Goal: Task Accomplishment & Management: Manage account settings

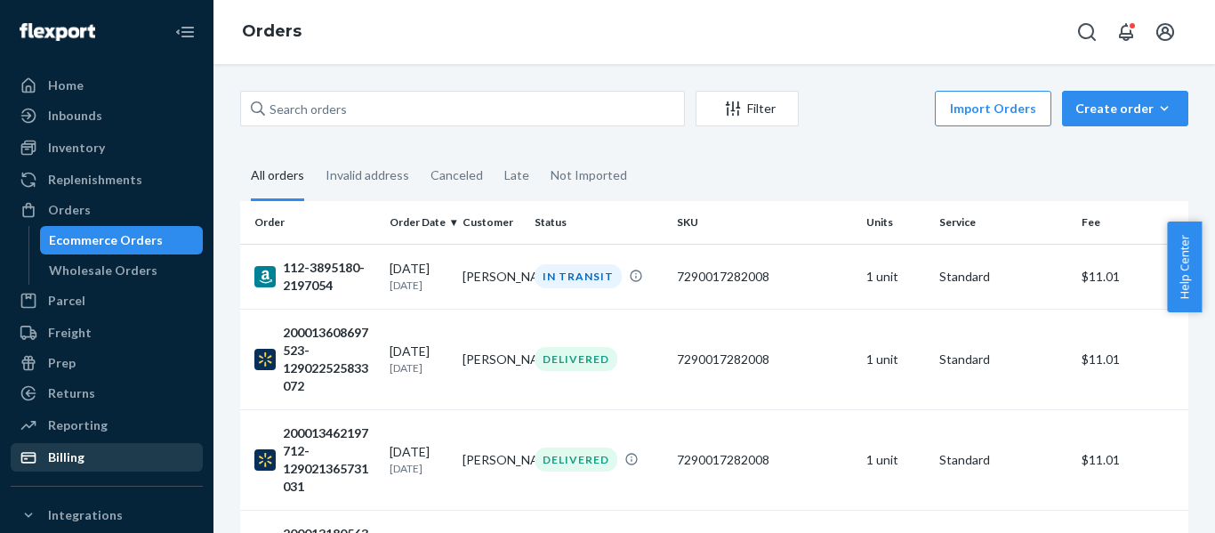
click at [103, 461] on div "Billing" at bounding box center [106, 457] width 189 height 25
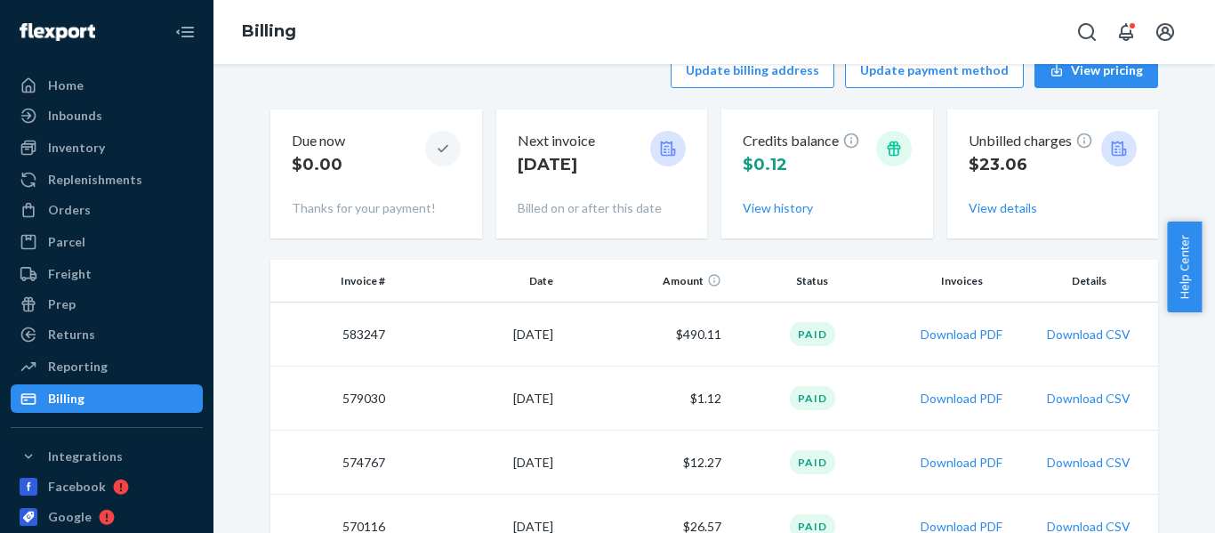
scroll to position [39, 0]
click at [951, 328] on button "Download PDF" at bounding box center [961, 334] width 82 height 18
click at [349, 333] on td "583247" at bounding box center [331, 333] width 122 height 64
copy td "583247"
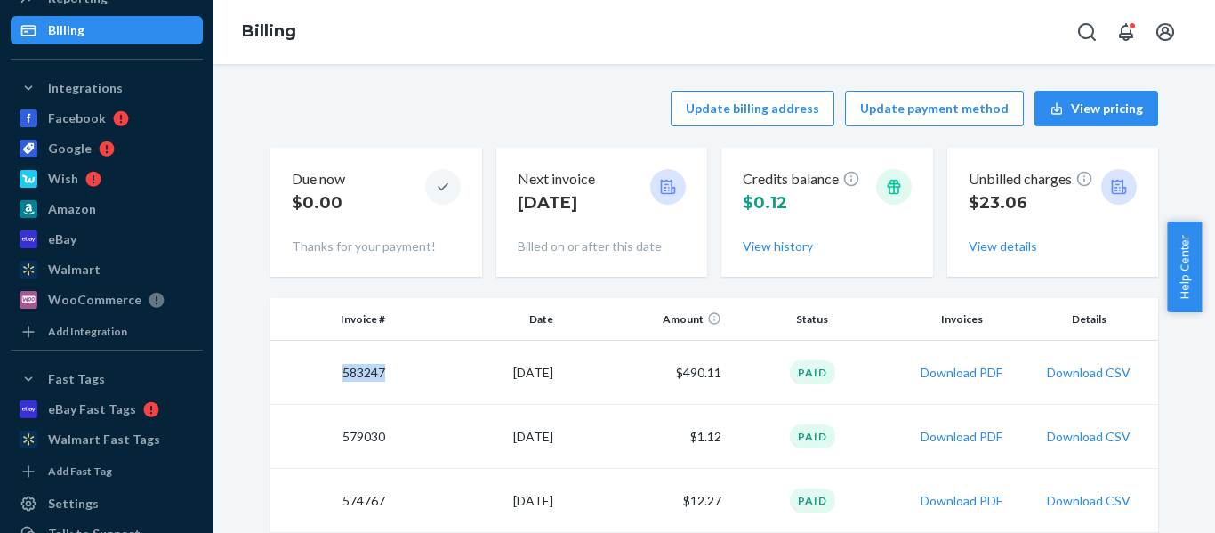
scroll to position [465, 0]
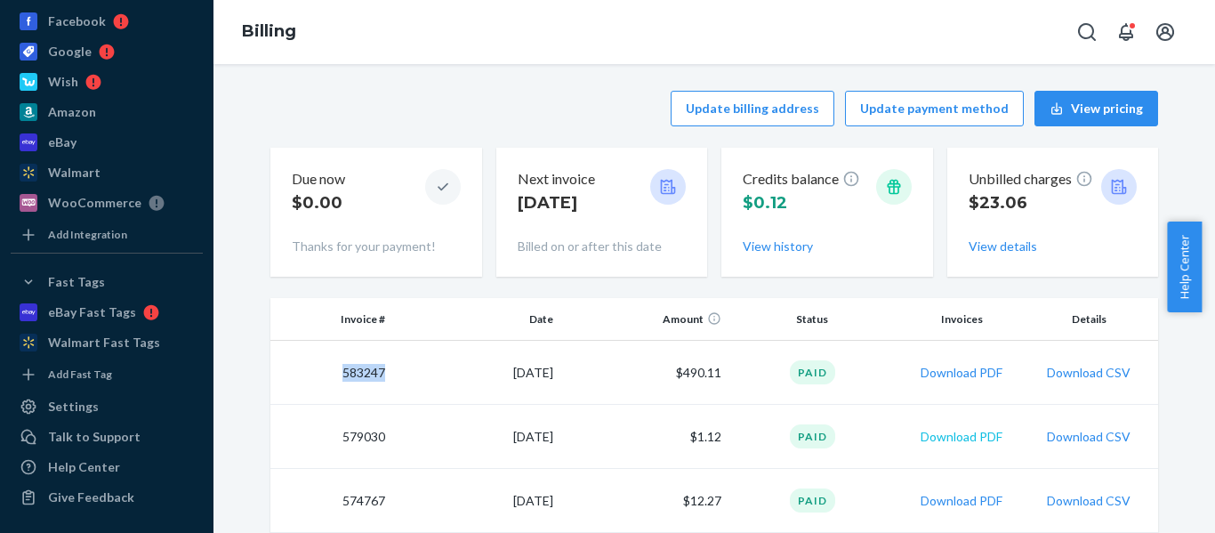
click at [983, 437] on button "Download PDF" at bounding box center [961, 437] width 82 height 18
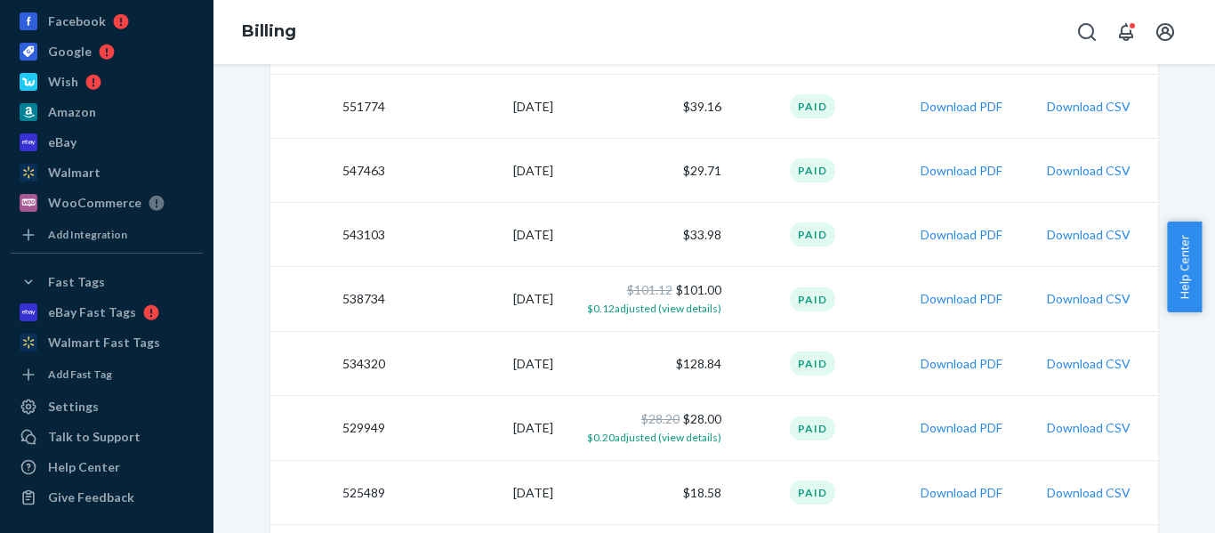
scroll to position [721, 0]
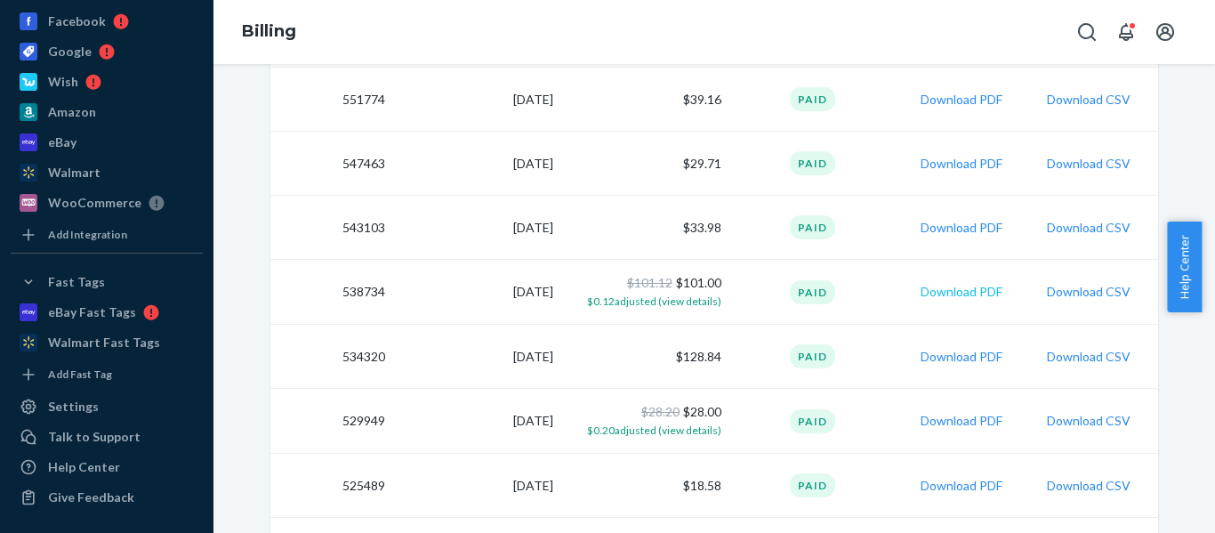
click at [948, 292] on button "Download PDF" at bounding box center [961, 292] width 82 height 18
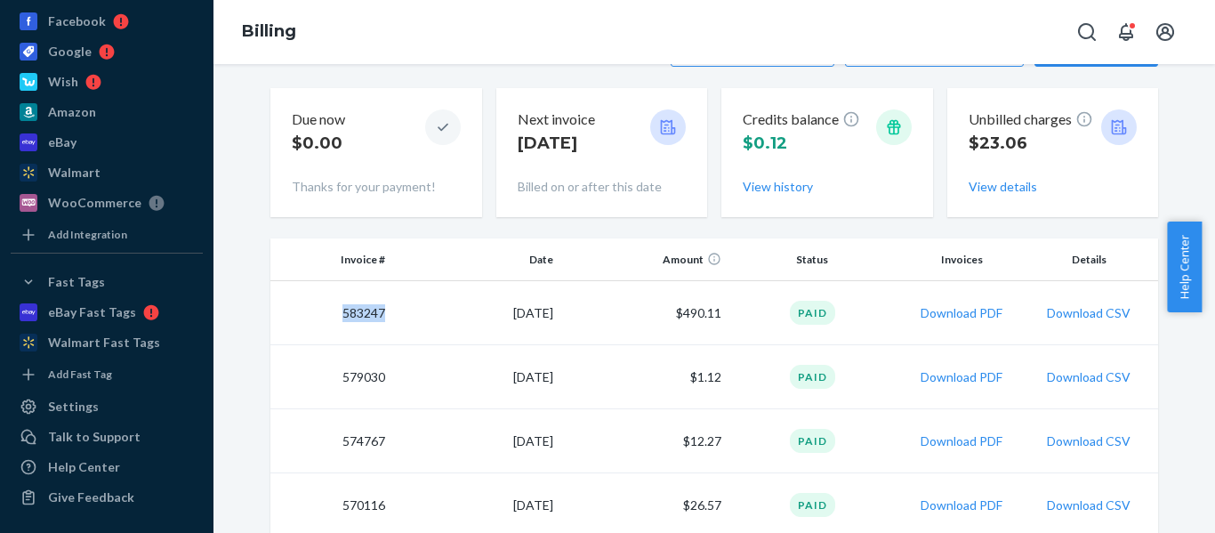
scroll to position [0, 0]
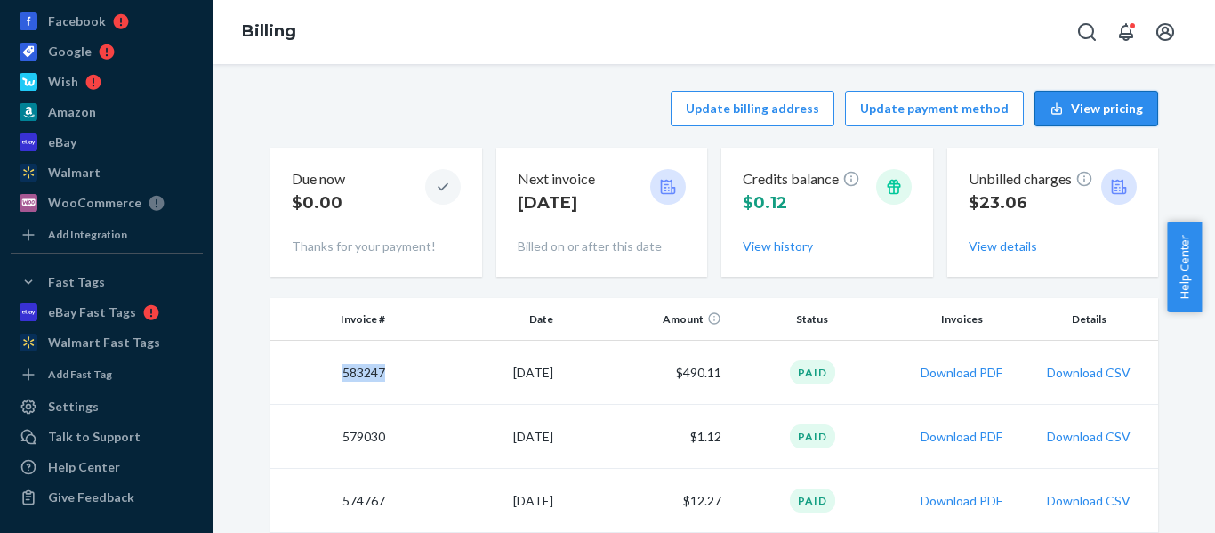
click at [1058, 104] on icon "button" at bounding box center [1056, 108] width 14 height 14
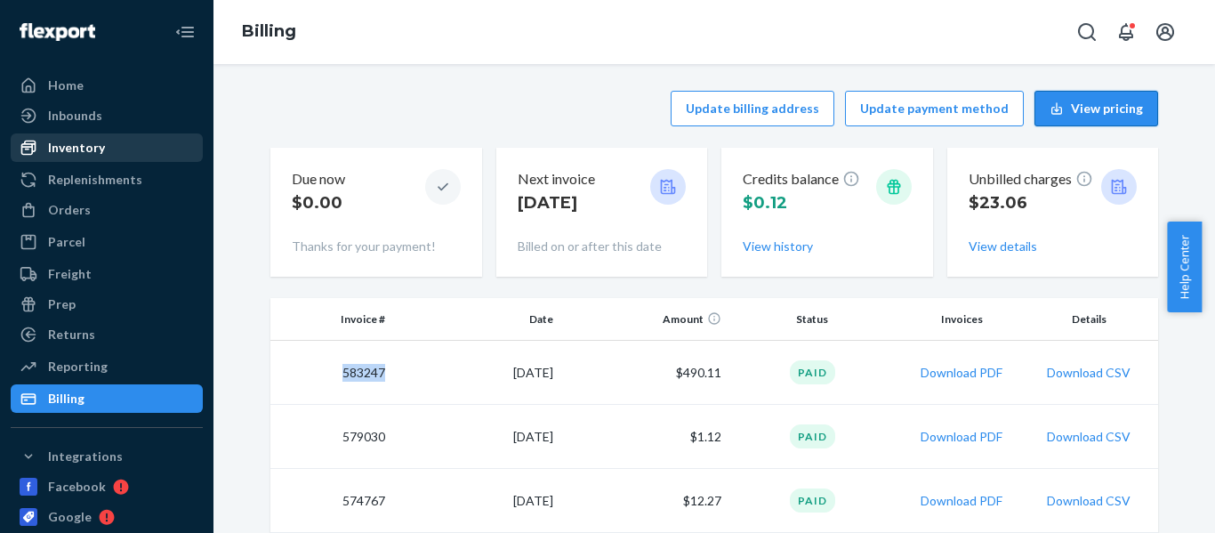
click at [68, 142] on div "Inventory" at bounding box center [76, 148] width 57 height 18
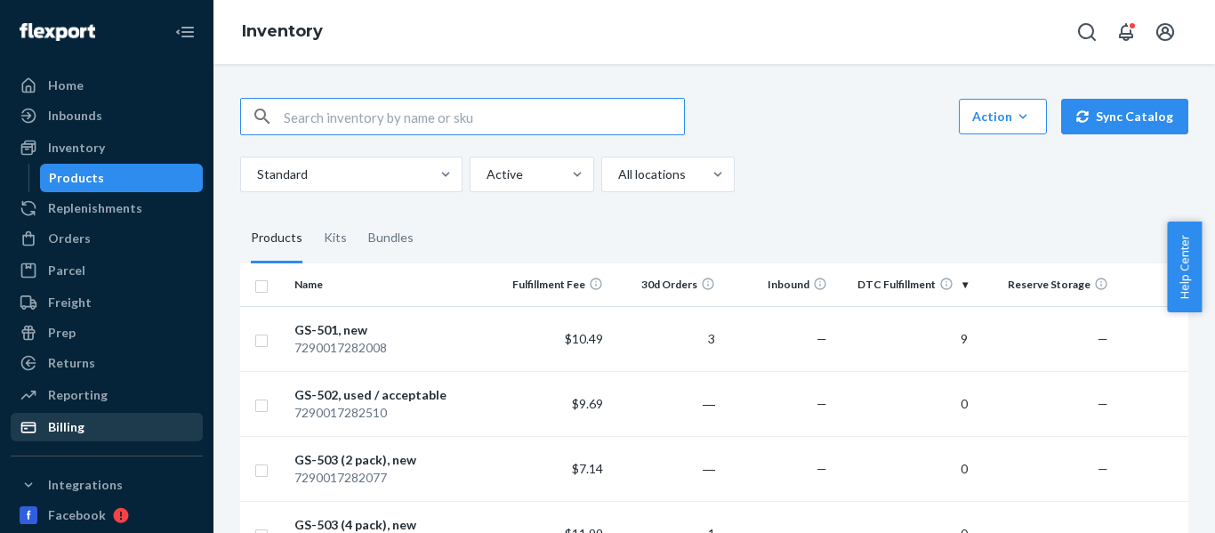
click at [89, 437] on div "Billing" at bounding box center [106, 426] width 189 height 25
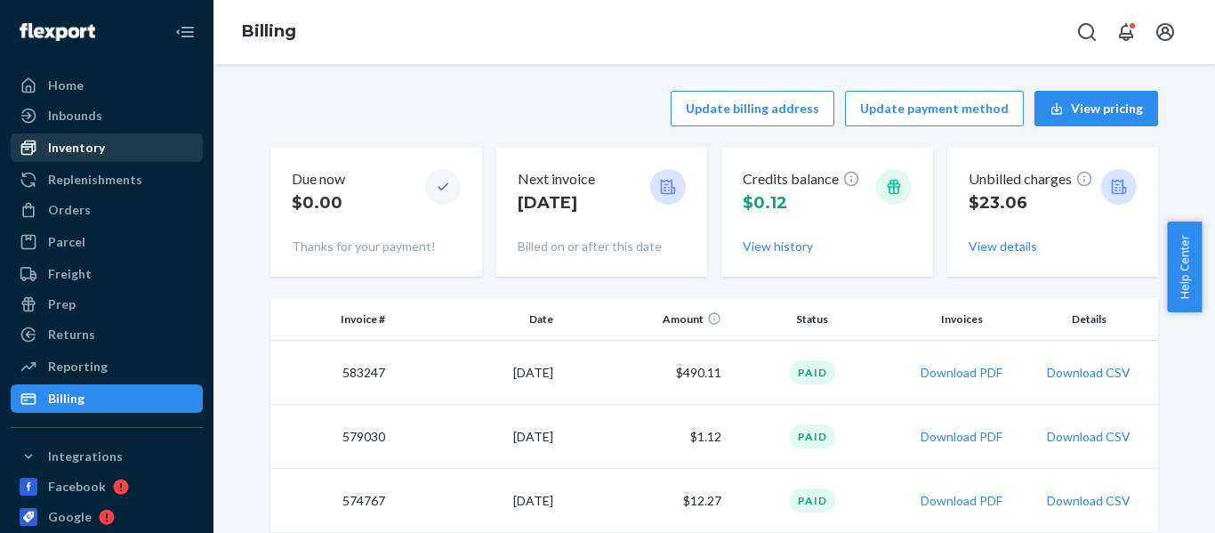
click at [103, 156] on div "Inventory" at bounding box center [106, 147] width 189 height 25
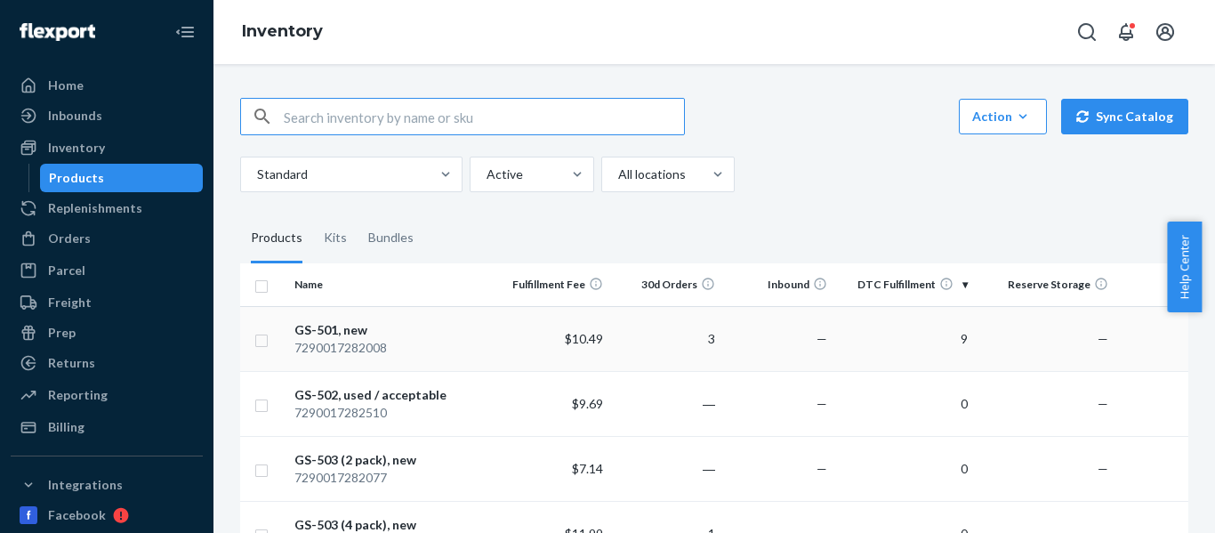
click at [1101, 345] on span "—" at bounding box center [1102, 338] width 11 height 15
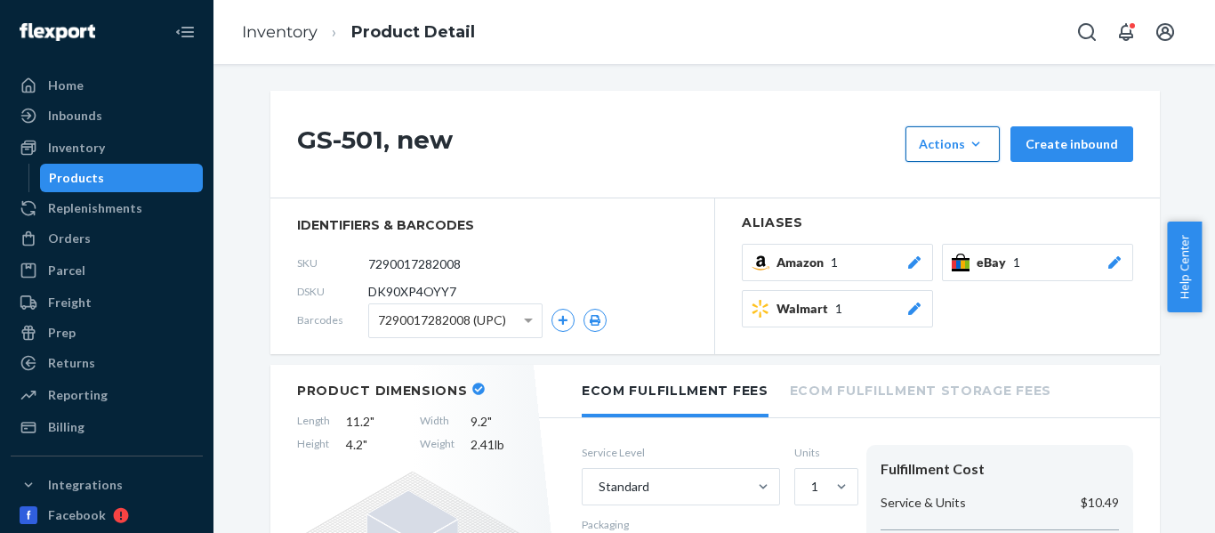
click at [988, 139] on button "Actions Add components Hide" at bounding box center [952, 144] width 94 height 36
click at [746, 160] on h1 "GS-501, new" at bounding box center [596, 144] width 599 height 36
click at [810, 144] on h1 "GS-501, new" at bounding box center [596, 144] width 599 height 36
click at [947, 144] on div "Actions" at bounding box center [953, 144] width 68 height 18
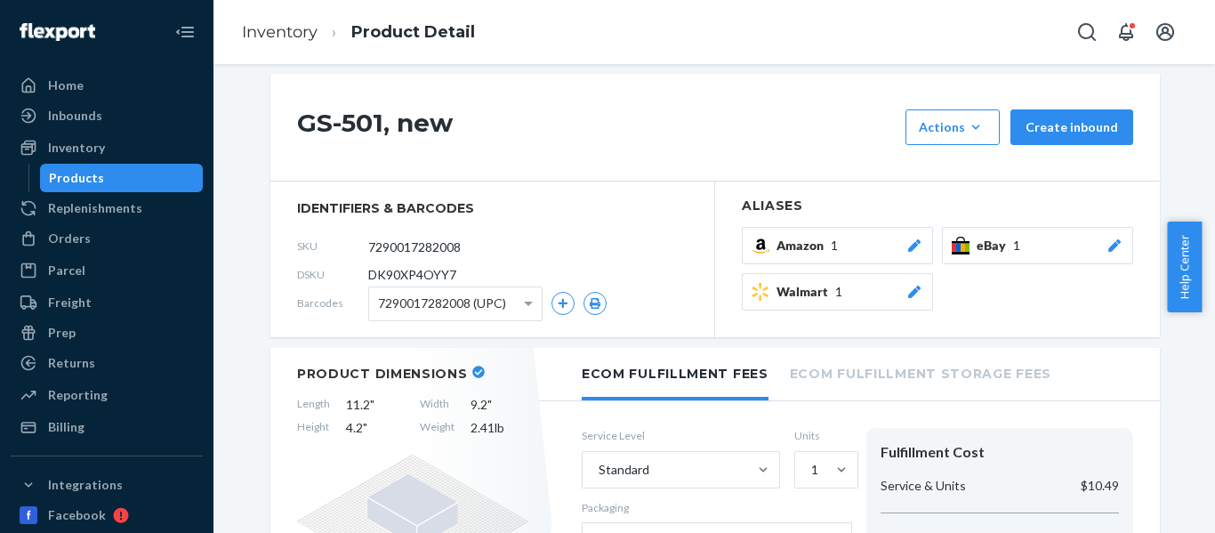
scroll to position [14, 0]
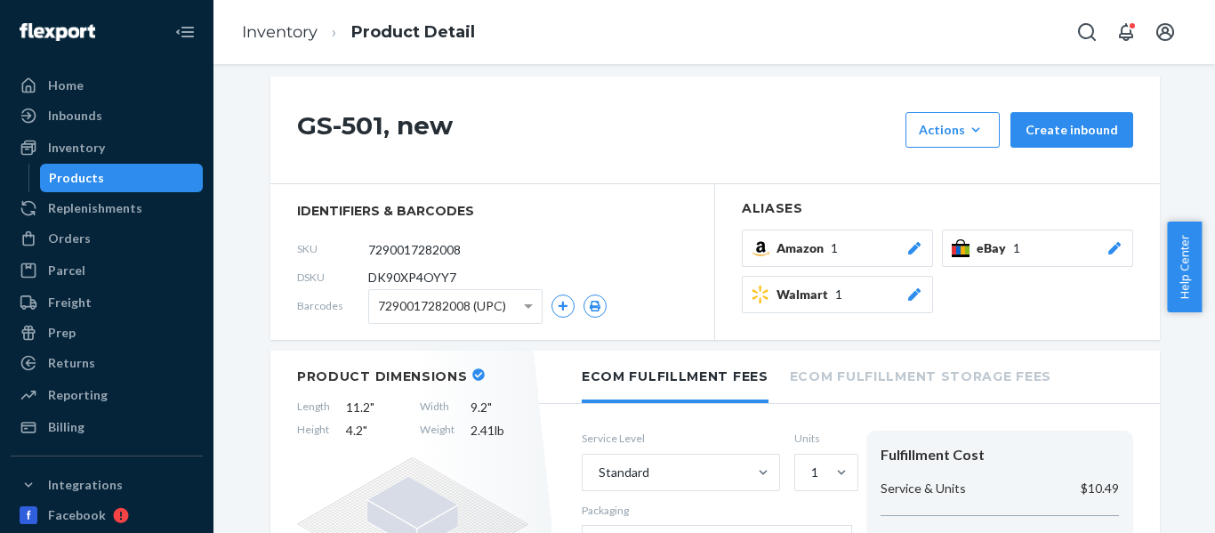
click at [945, 372] on li "Ecom Fulfillment Storage Fees" at bounding box center [920, 374] width 261 height 49
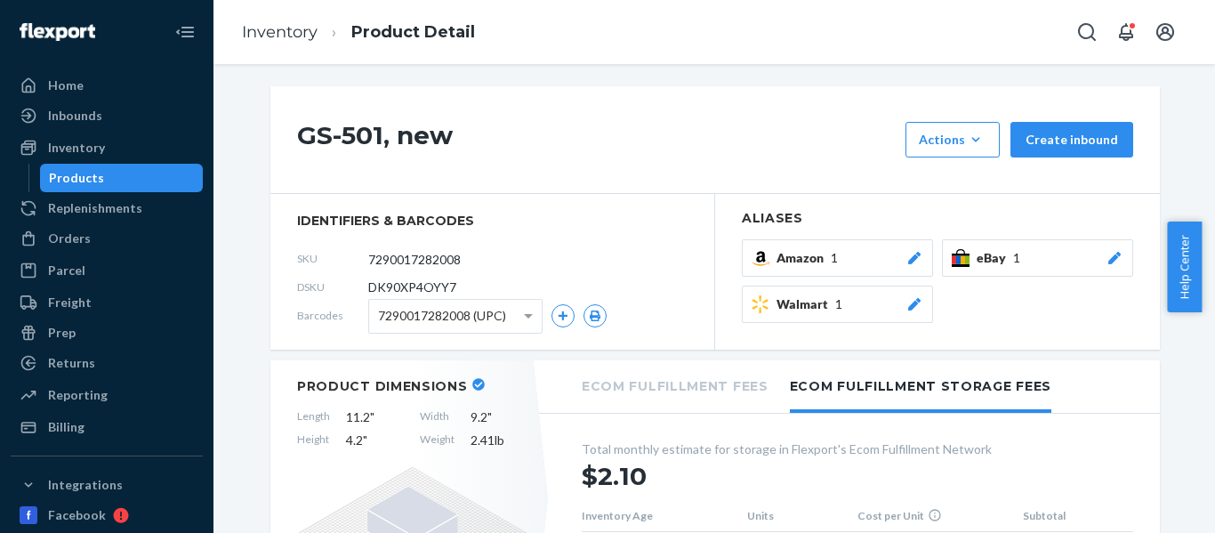
scroll to position [0, 0]
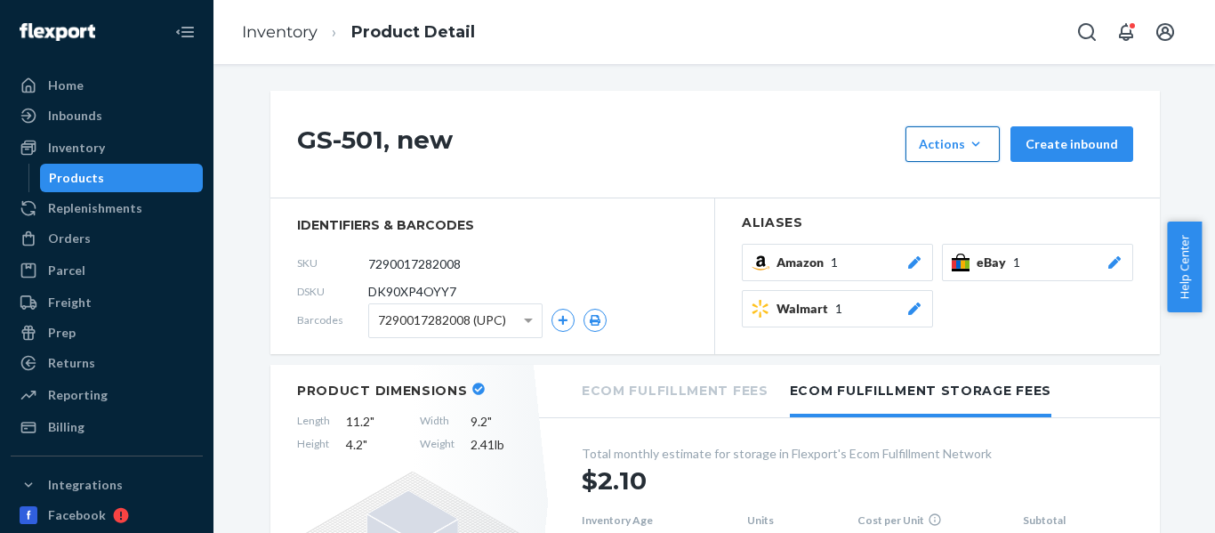
click at [955, 129] on button "Actions Add components Hide Request removal" at bounding box center [952, 144] width 94 height 36
click at [975, 266] on span "Request removal" at bounding box center [979, 263] width 110 height 12
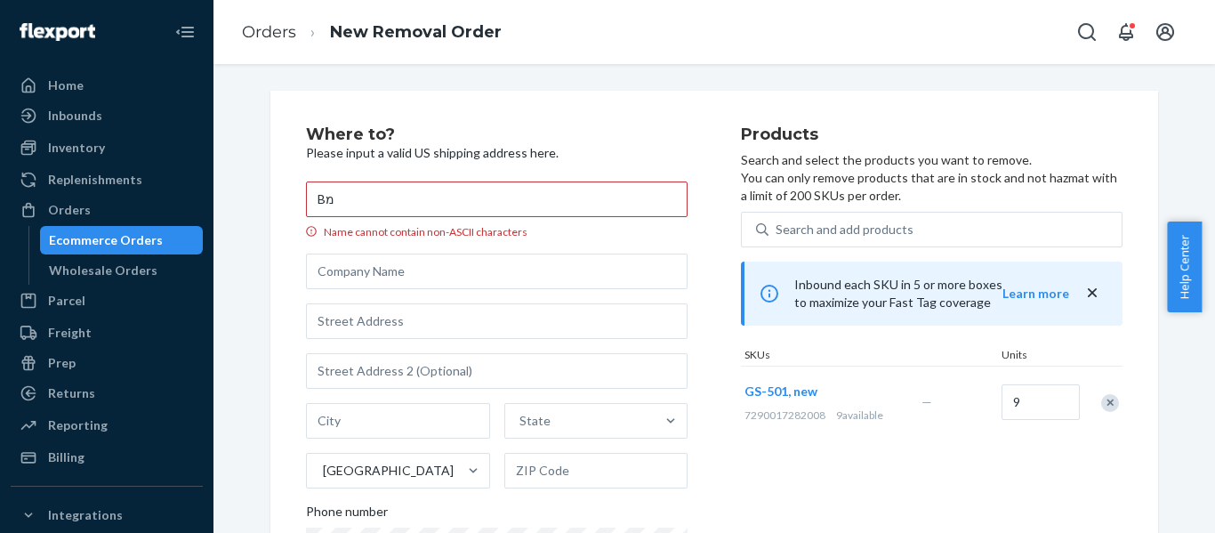
type input "B"
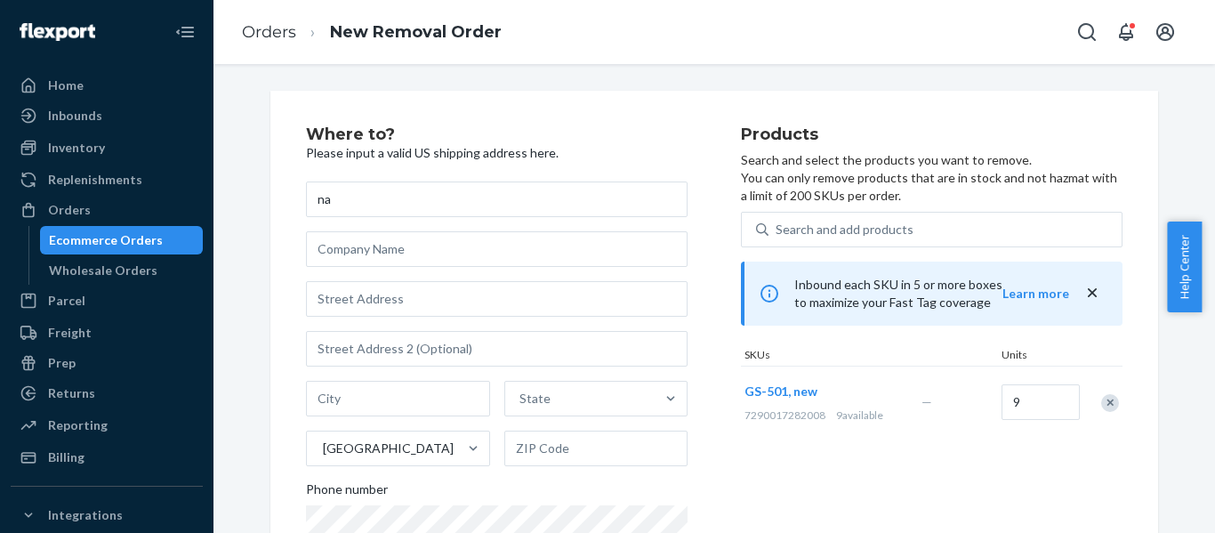
type input "n"
type input "Bnaya Aloni"
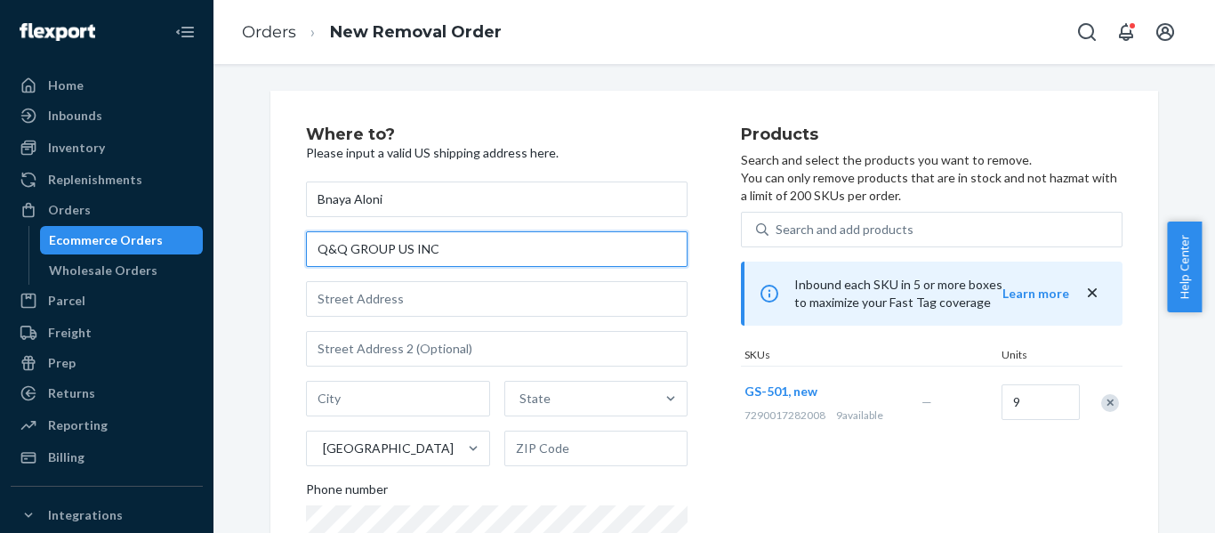
type input "Q&Q GROUP US INC"
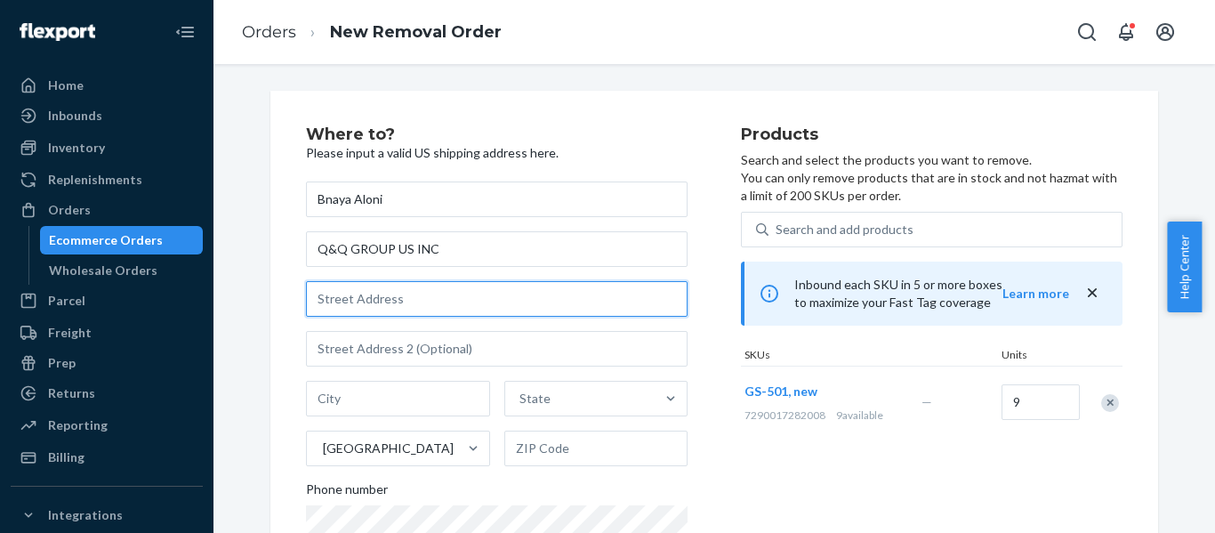
click at [547, 304] on input "text" at bounding box center [496, 299] width 381 height 36
type input "[STREET_ADDRESS]"
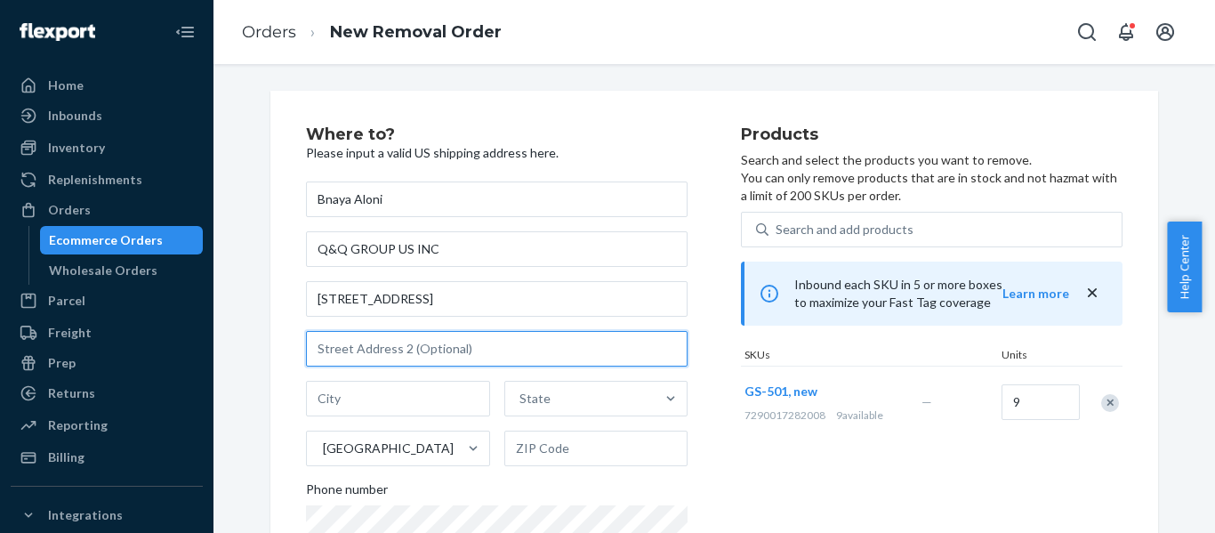
type input "Staples Ipostal No 1925"
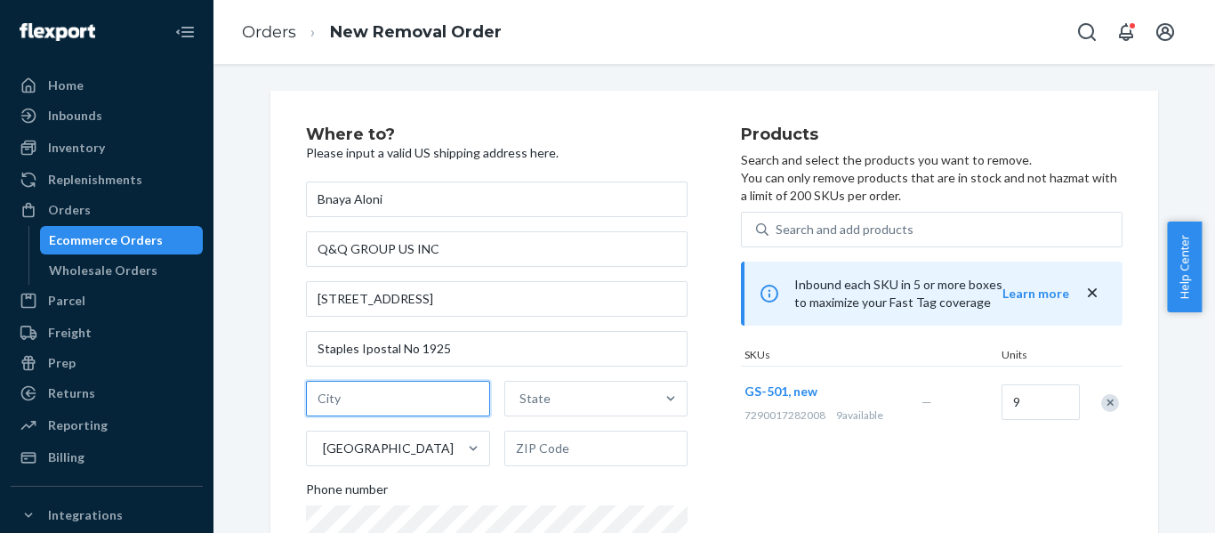
type input "[GEOGRAPHIC_DATA]"
type input "ME"
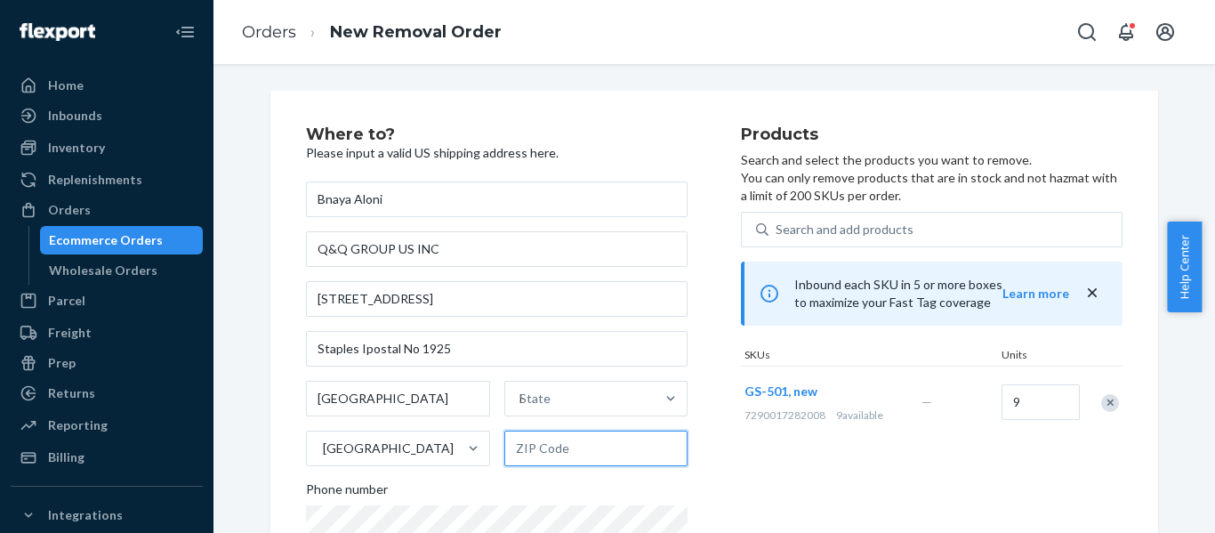
type input "04901"
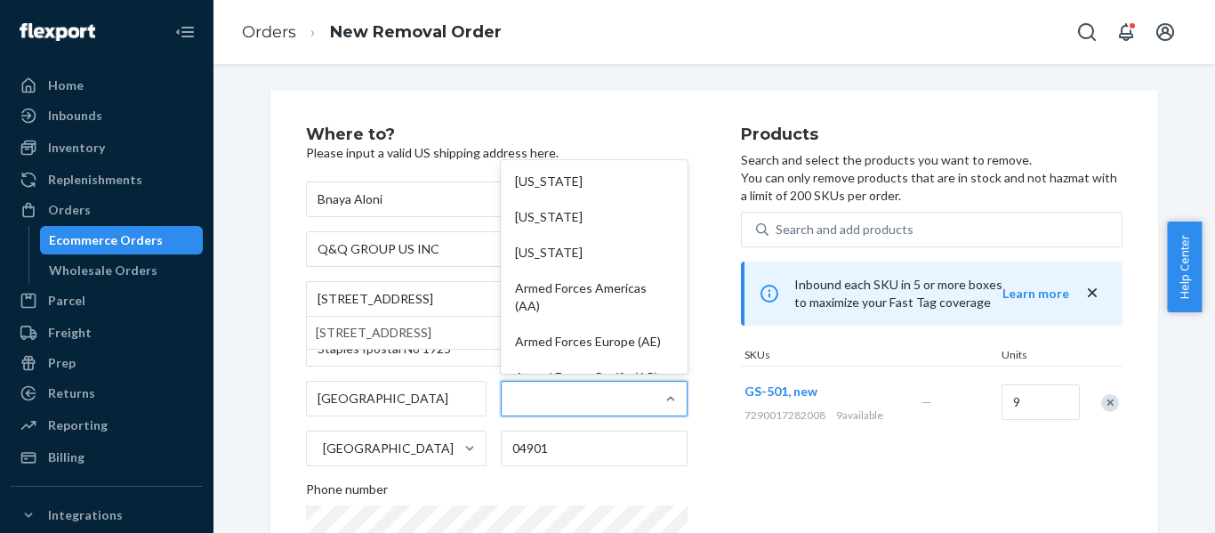
click at [796, 435] on div "GS-501, new 7290017282008 9 available" at bounding box center [829, 402] width 177 height 68
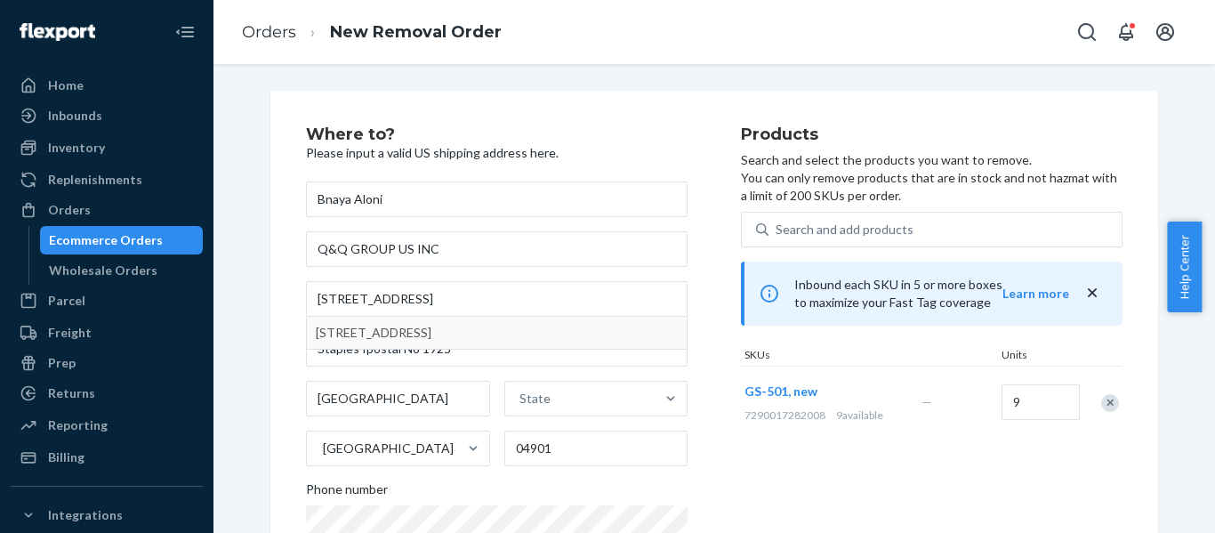
click at [692, 352] on div "Where to? Please input a valid US shipping address here. Bnaya Aloni Q&Q GROUP …" at bounding box center [523, 425] width 435 height 599
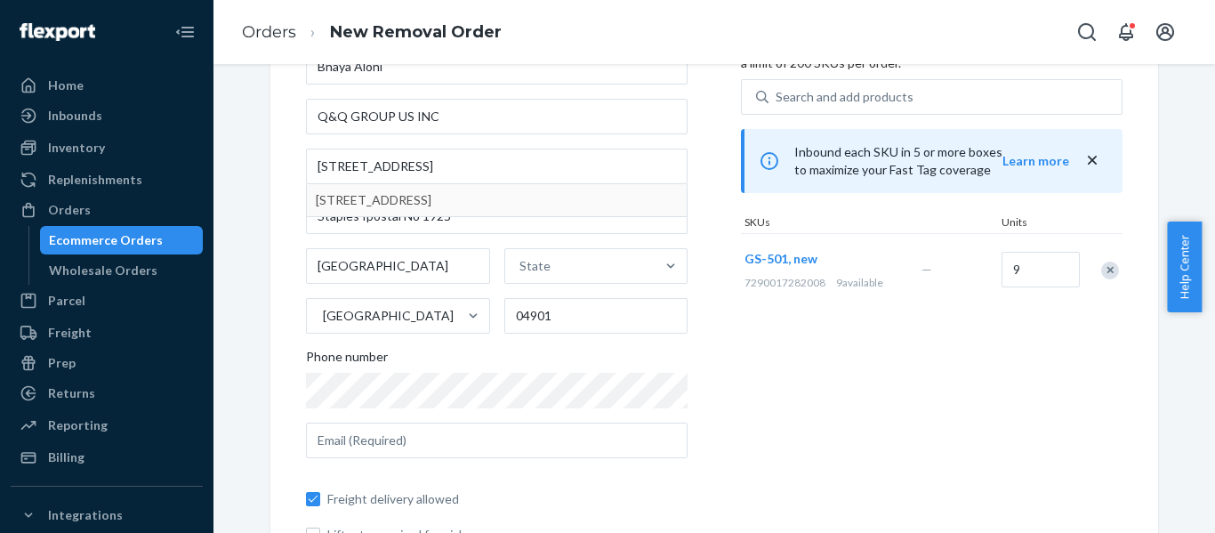
scroll to position [131, 0]
click at [519, 265] on div "State" at bounding box center [534, 268] width 31 height 18
click at [519, 265] on input "State" at bounding box center [520, 268] width 2 height 18
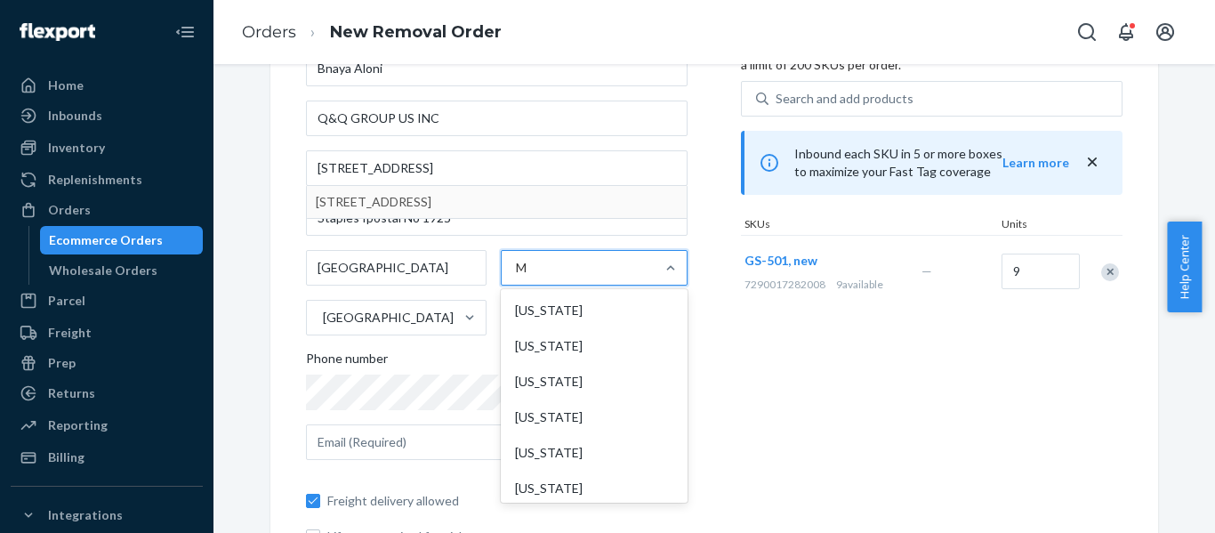
type input "ME"
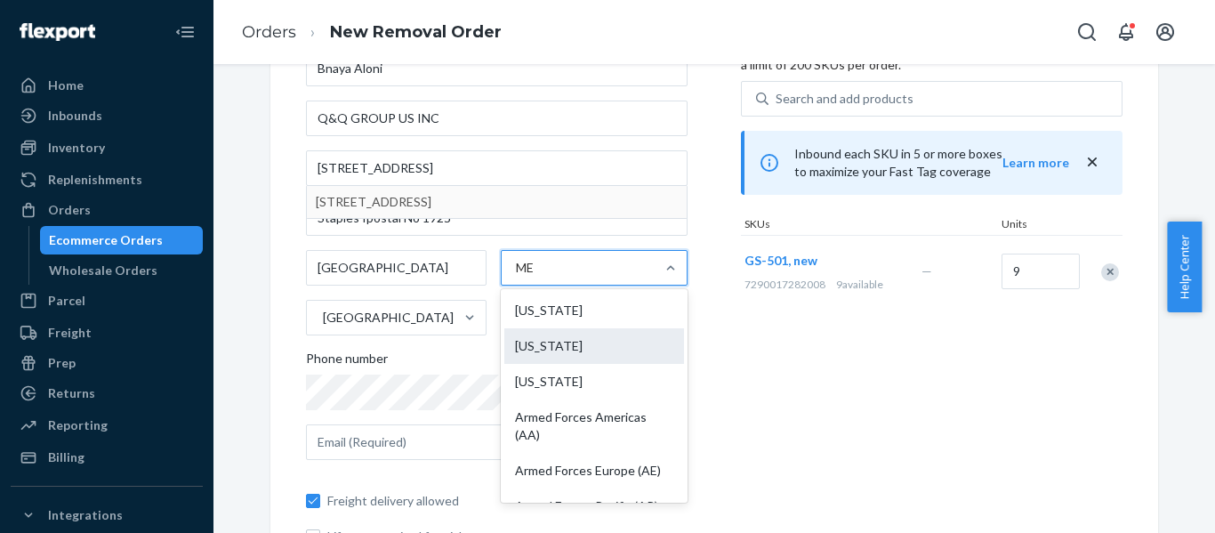
click at [536, 335] on div "[US_STATE]" at bounding box center [594, 346] width 180 height 36
click at [536, 277] on input "ME" at bounding box center [526, 268] width 20 height 18
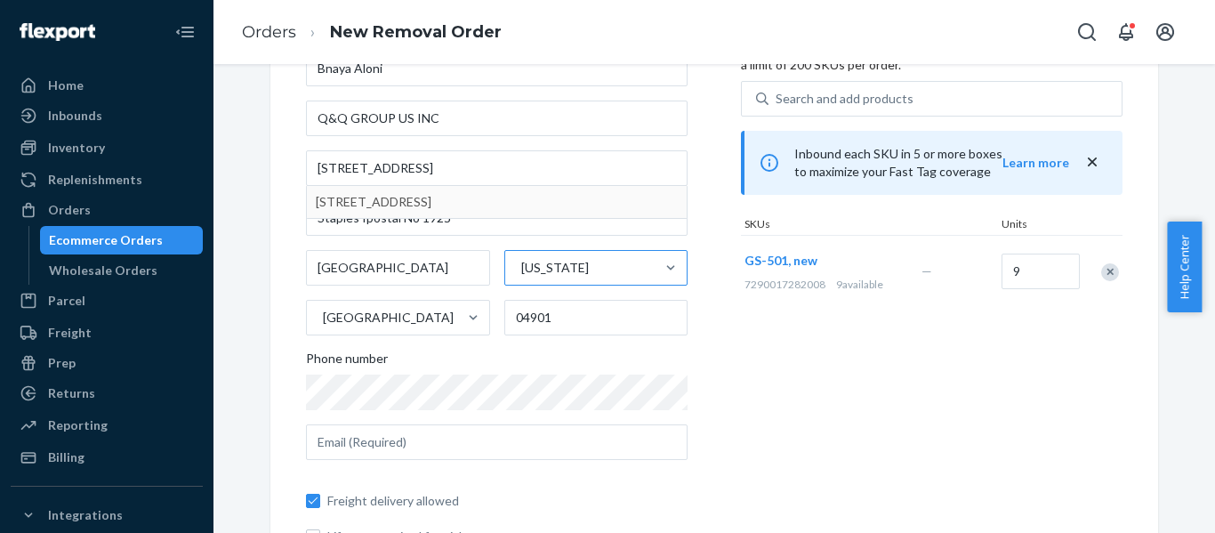
click at [706, 435] on div "Where to? Please input a valid US shipping address here. Bnaya Aloni Q&Q GROUP …" at bounding box center [523, 295] width 435 height 599
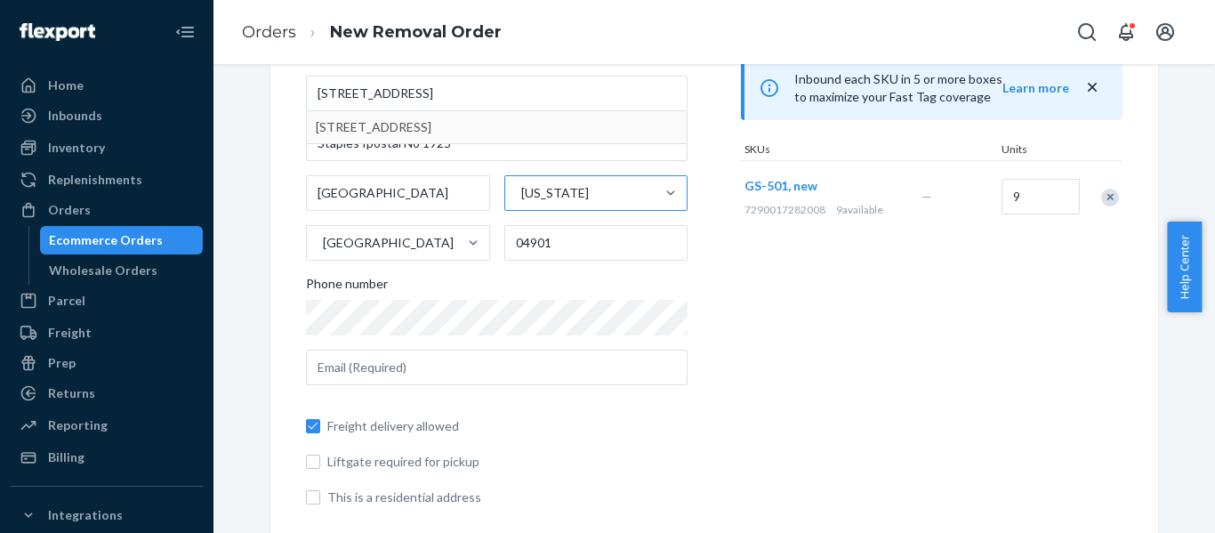
scroll to position [205, 0]
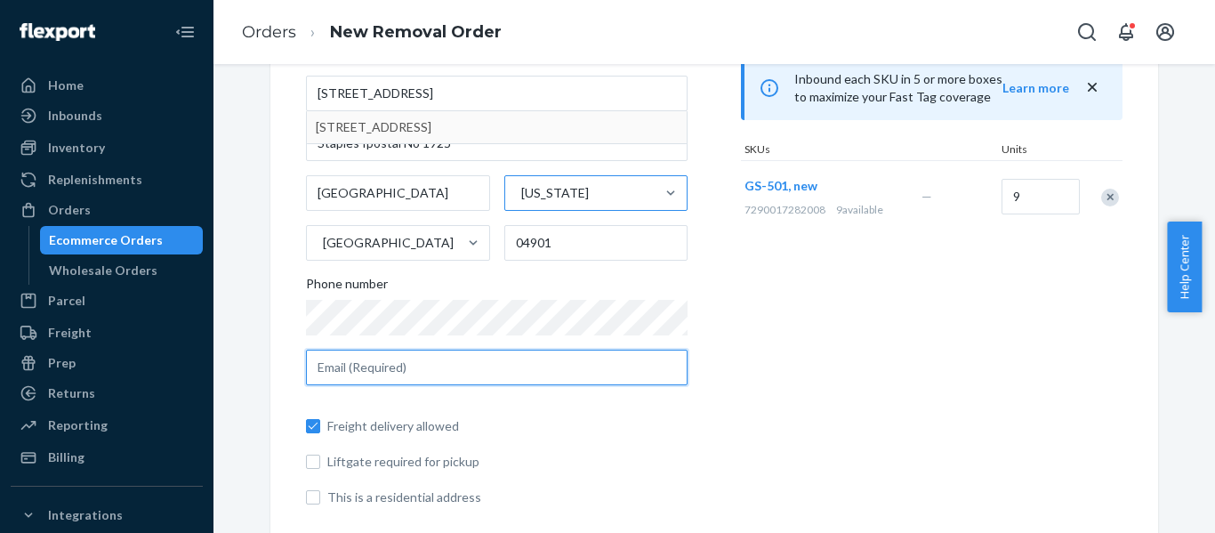
click at [551, 376] on input "text" at bounding box center [496, 367] width 381 height 36
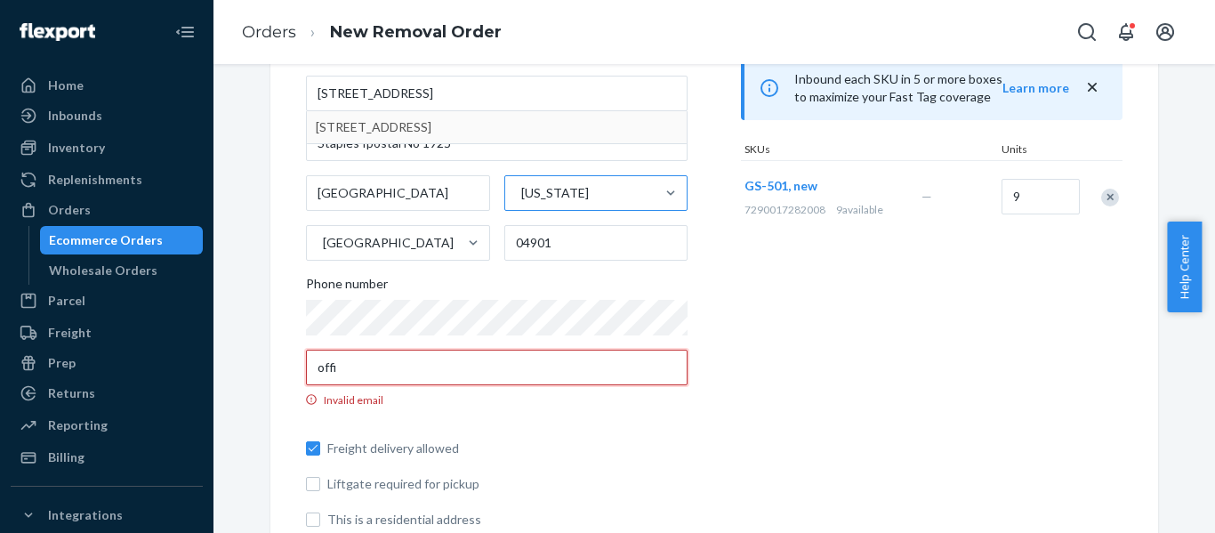
type input "[EMAIL_ADDRESS][DOMAIN_NAME]"
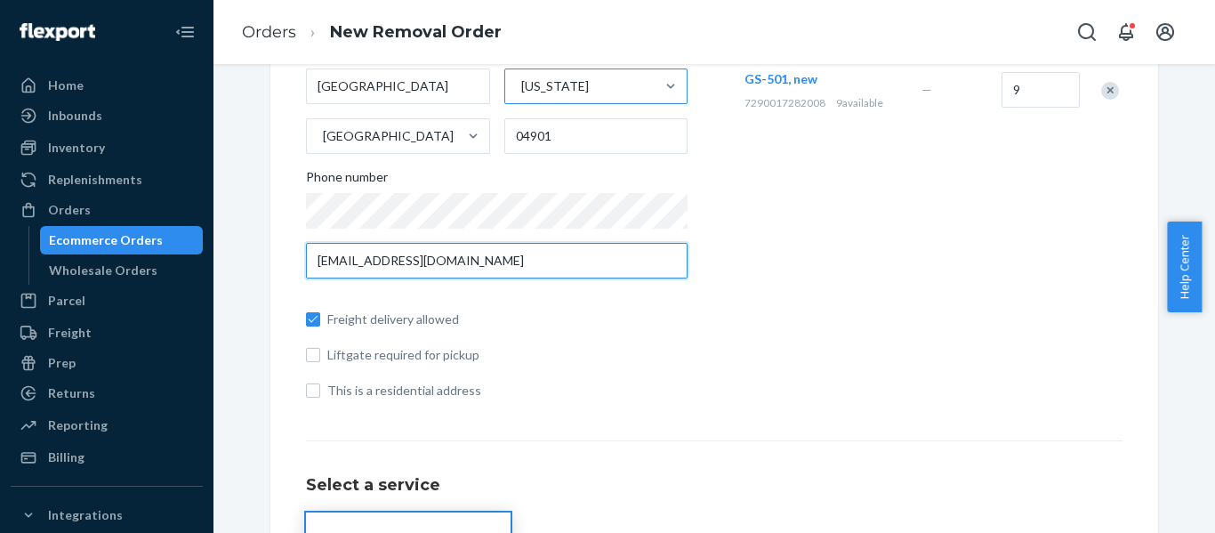
scroll to position [311, 0]
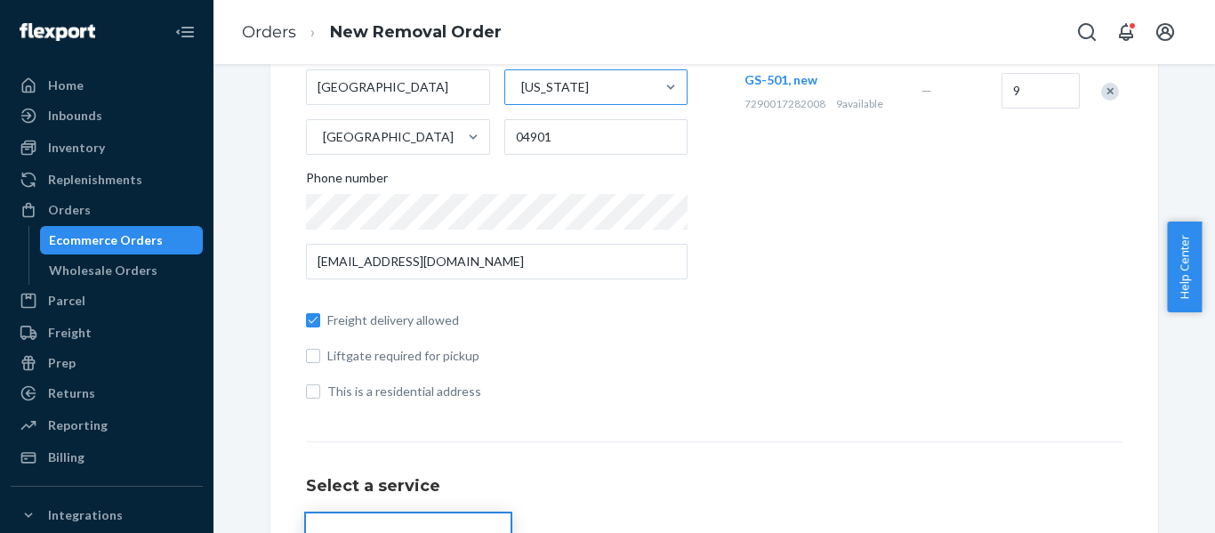
click at [366, 327] on span "Freight delivery allowed" at bounding box center [507, 320] width 360 height 18
click at [320, 327] on input "Freight delivery allowed" at bounding box center [313, 320] width 14 height 14
checkbox input "false"
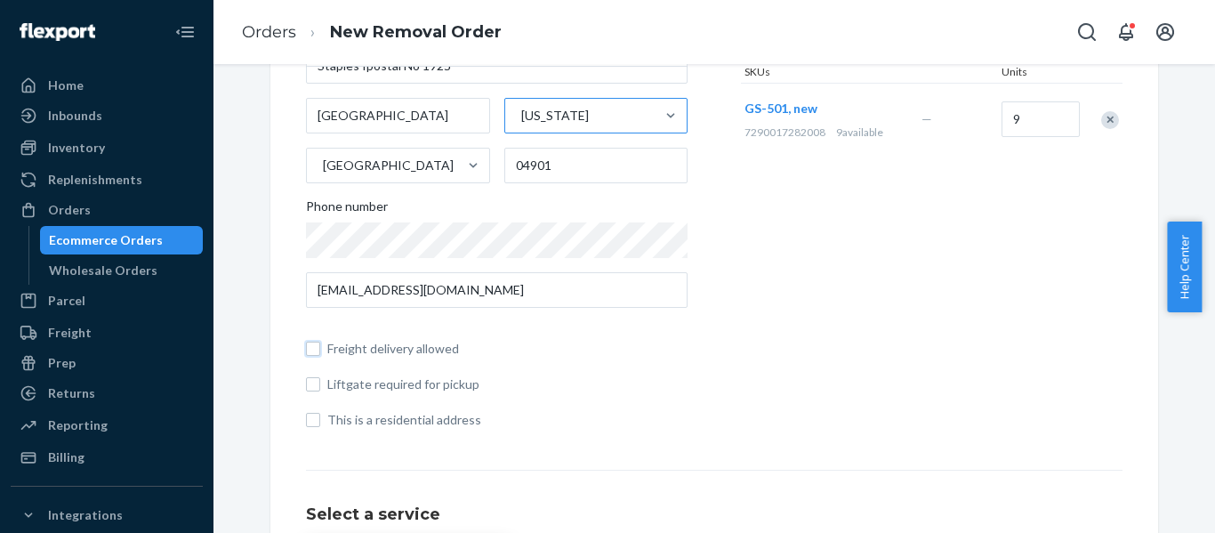
scroll to position [0, 0]
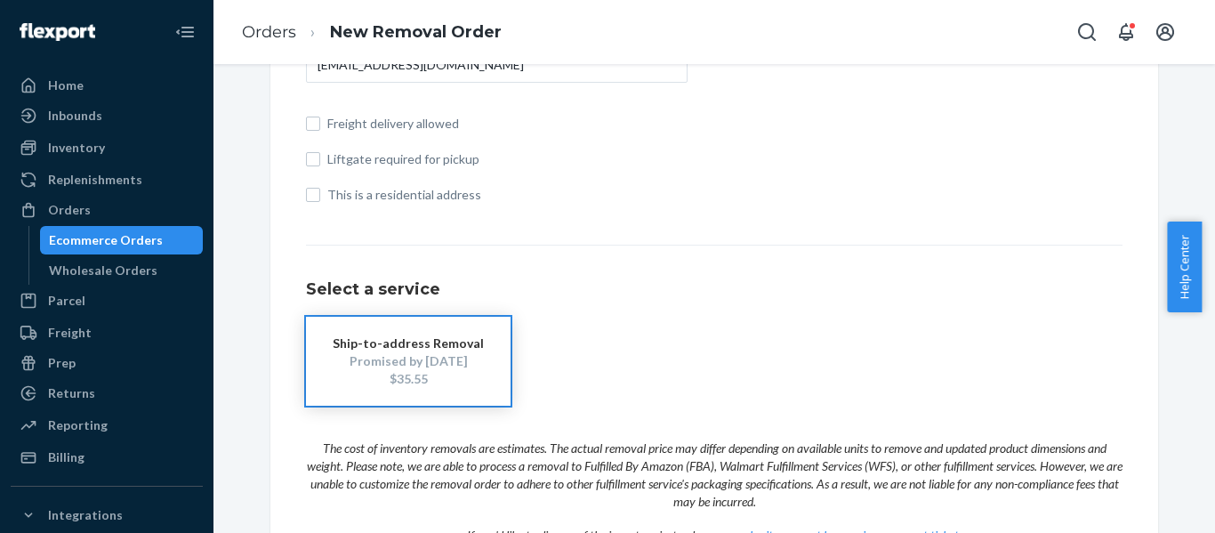
scroll to position [642, 0]
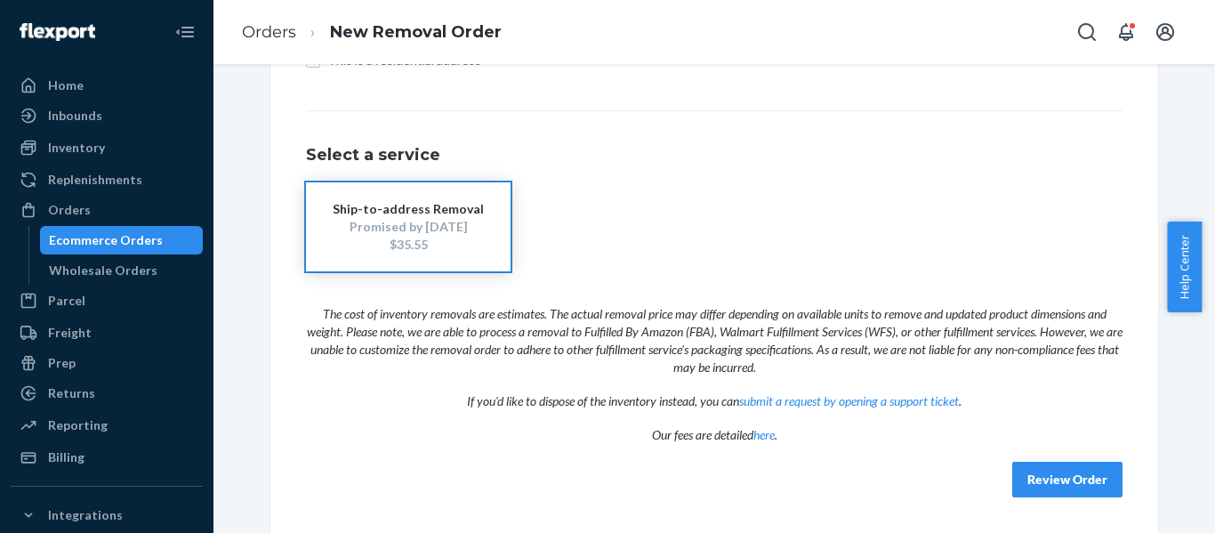
click at [1053, 480] on button "Review Order" at bounding box center [1067, 479] width 110 height 36
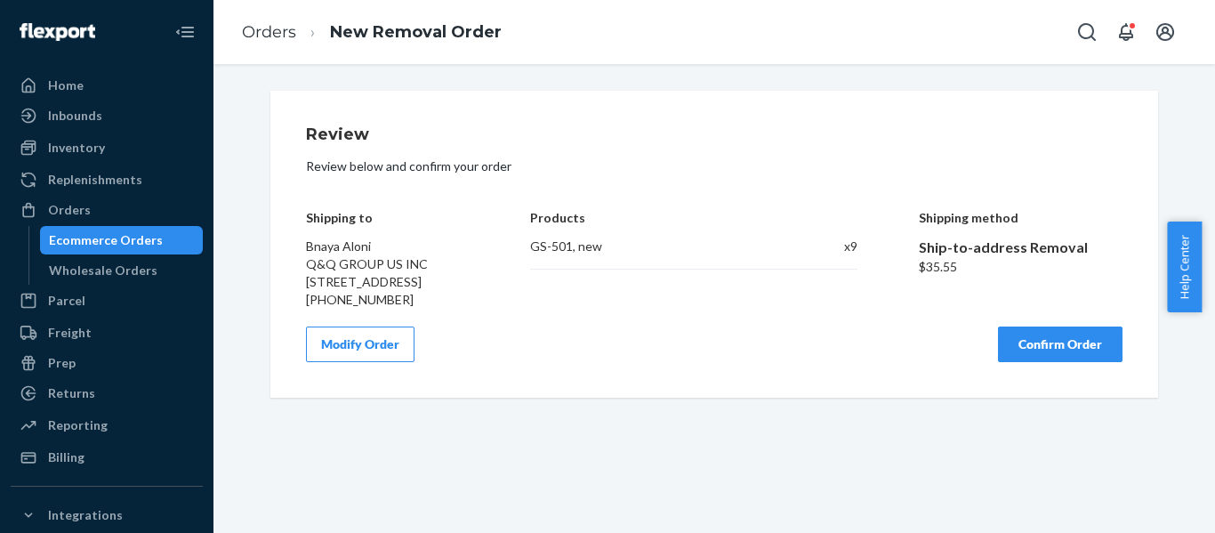
scroll to position [0, 0]
click at [1044, 362] on button "Confirm Order" at bounding box center [1060, 344] width 124 height 36
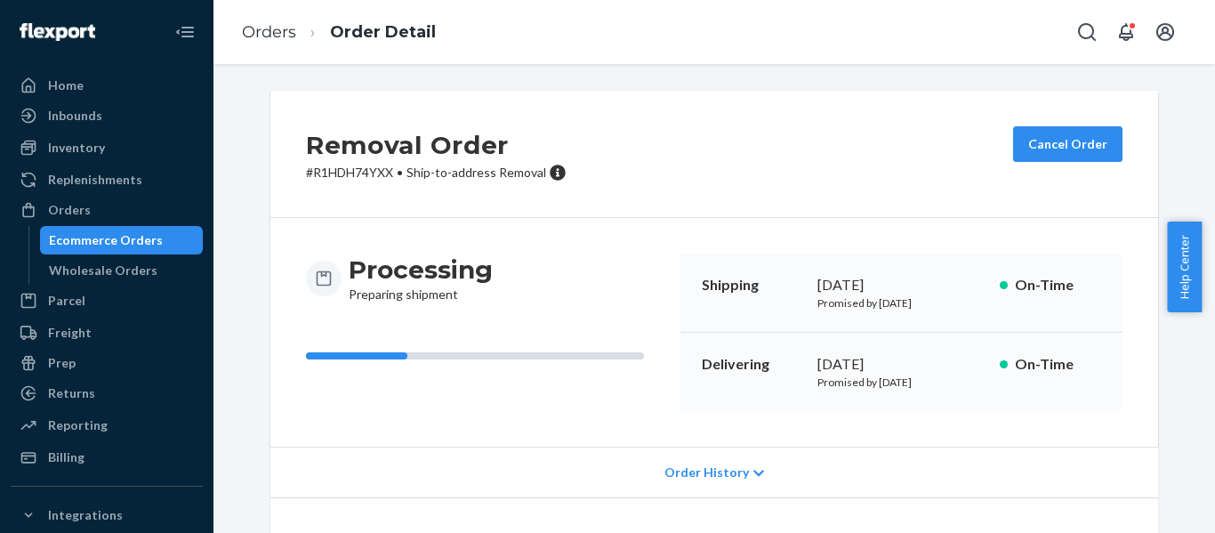
click at [141, 232] on div "Ecommerce Orders" at bounding box center [106, 240] width 114 height 18
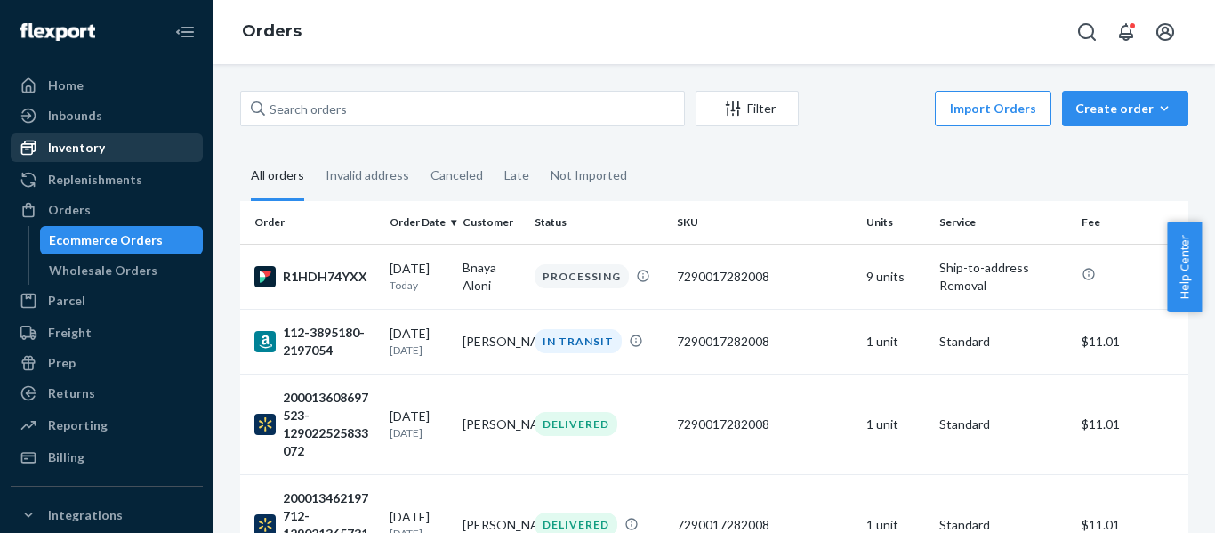
click at [80, 152] on div "Inventory" at bounding box center [76, 148] width 57 height 18
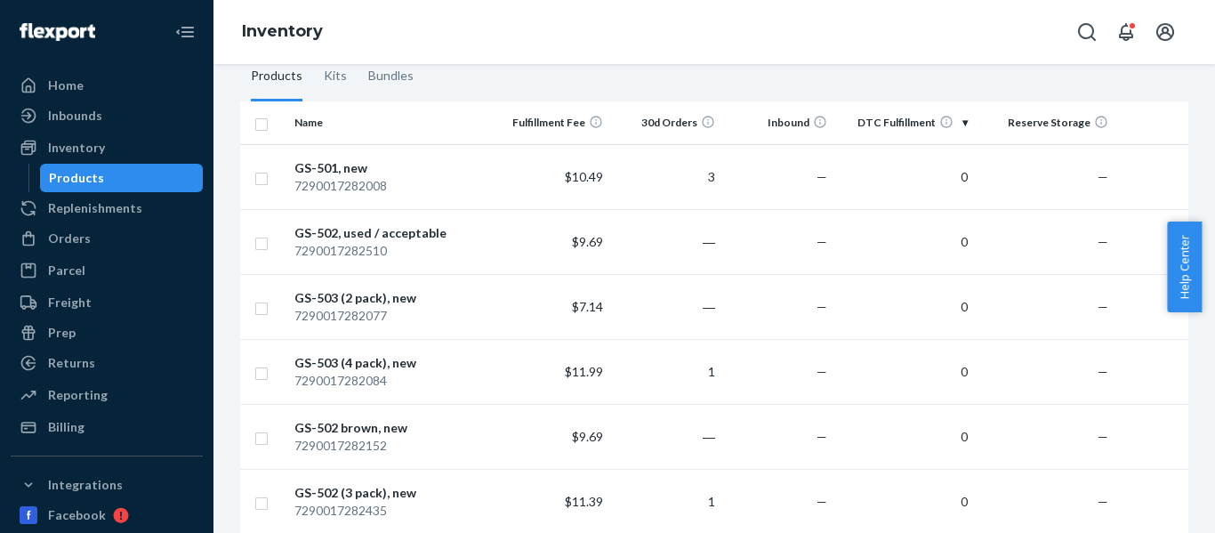
scroll to position [161, 0]
click at [899, 124] on th "DTC Fulfillment" at bounding box center [904, 123] width 140 height 43
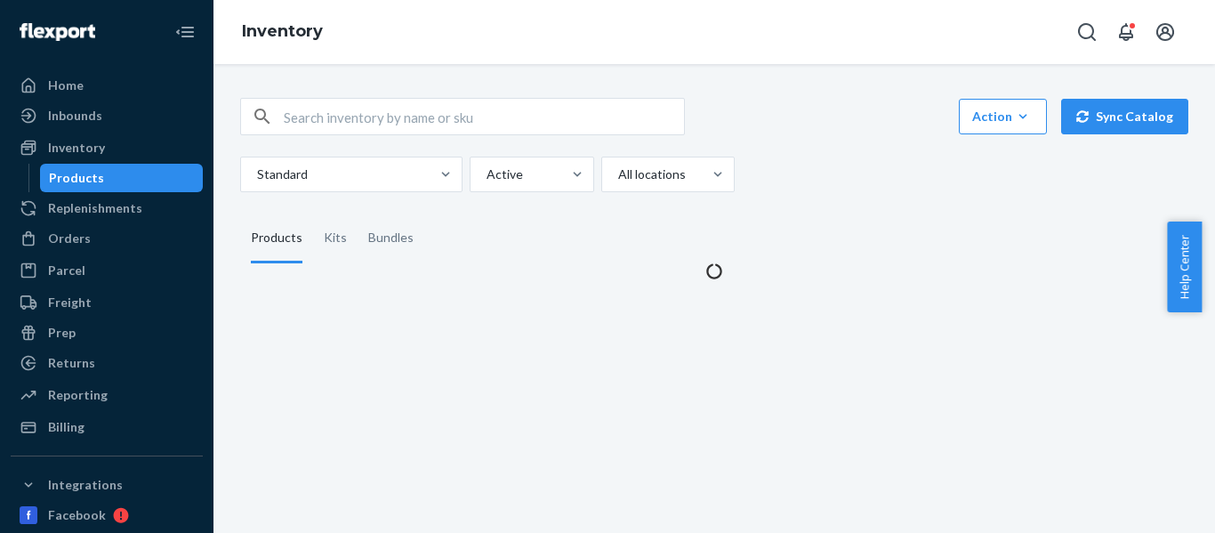
scroll to position [0, 0]
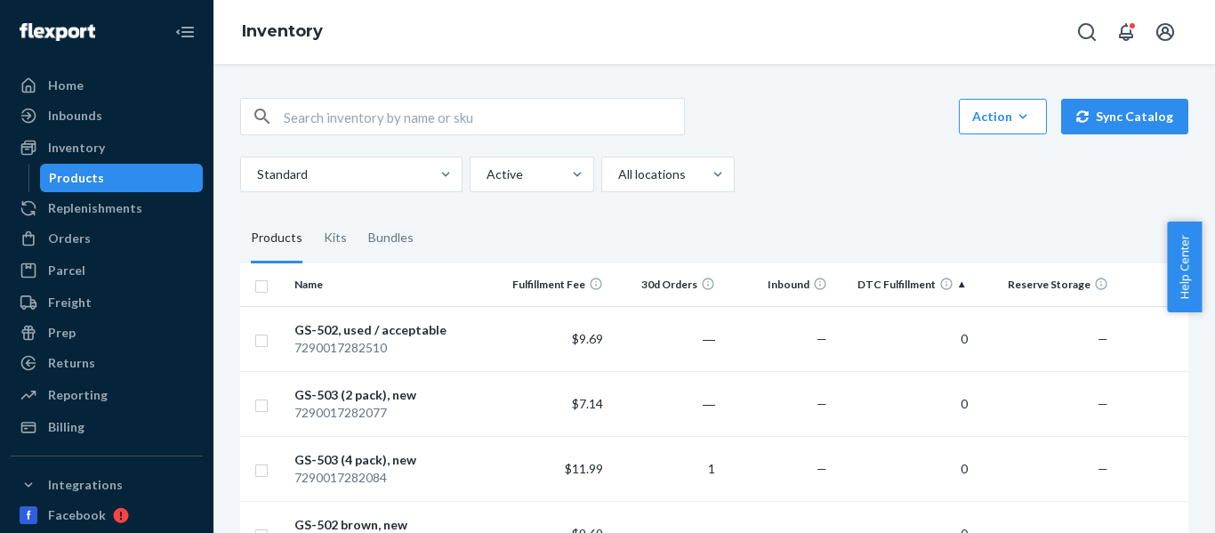
click at [900, 285] on th "DTC Fulfillment" at bounding box center [904, 284] width 140 height 43
